Goal: Register for event/course

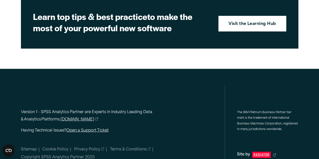
scroll to position [797, 0]
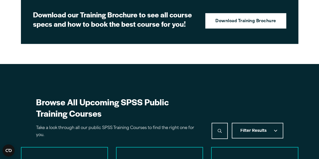
scroll to position [247, 0]
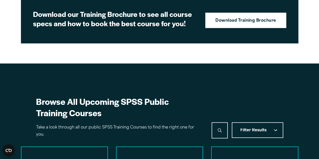
click at [258, 130] on span "Filter Results" at bounding box center [253, 130] width 26 height 4
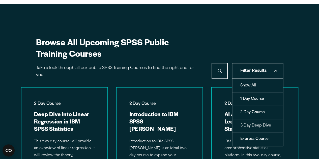
scroll to position [308, 0]
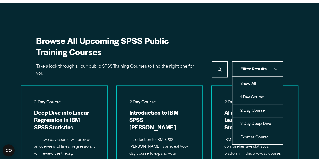
click at [187, 46] on h2 "Browse All Upcoming SPSS Public Training Courses" at bounding box center [117, 46] width 163 height 23
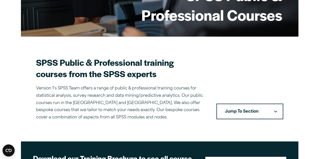
scroll to position [103, 0]
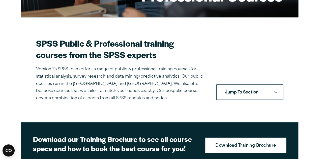
scroll to position [123, 0]
